Goal: Entertainment & Leisure: Consume media (video, audio)

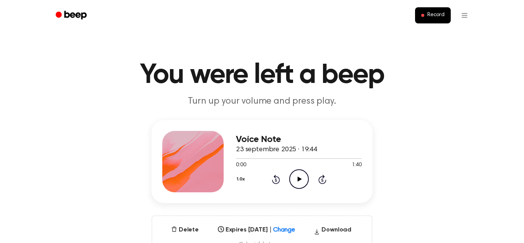
click at [303, 184] on icon "Play Audio" at bounding box center [299, 179] width 20 height 20
click at [274, 183] on icon at bounding box center [276, 178] width 8 height 9
click at [305, 178] on icon "Play Audio" at bounding box center [299, 179] width 20 height 20
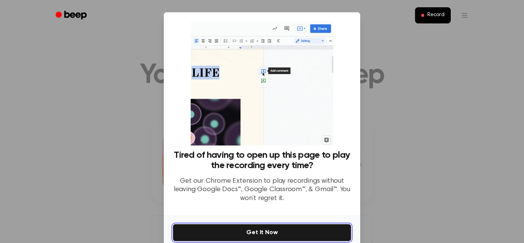
click at [290, 237] on button "Get It Now" at bounding box center [262, 232] width 178 height 17
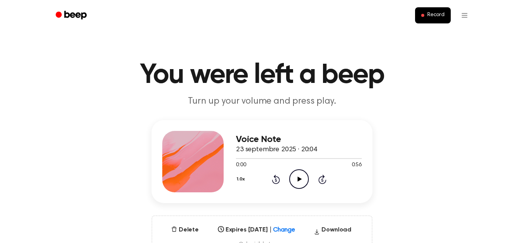
click at [297, 184] on icon "Play Audio" at bounding box center [299, 179] width 20 height 20
click at [293, 176] on icon "Play Audio" at bounding box center [299, 179] width 20 height 20
click at [298, 176] on icon "Play Audio" at bounding box center [299, 179] width 20 height 20
